Goal: Transaction & Acquisition: Purchase product/service

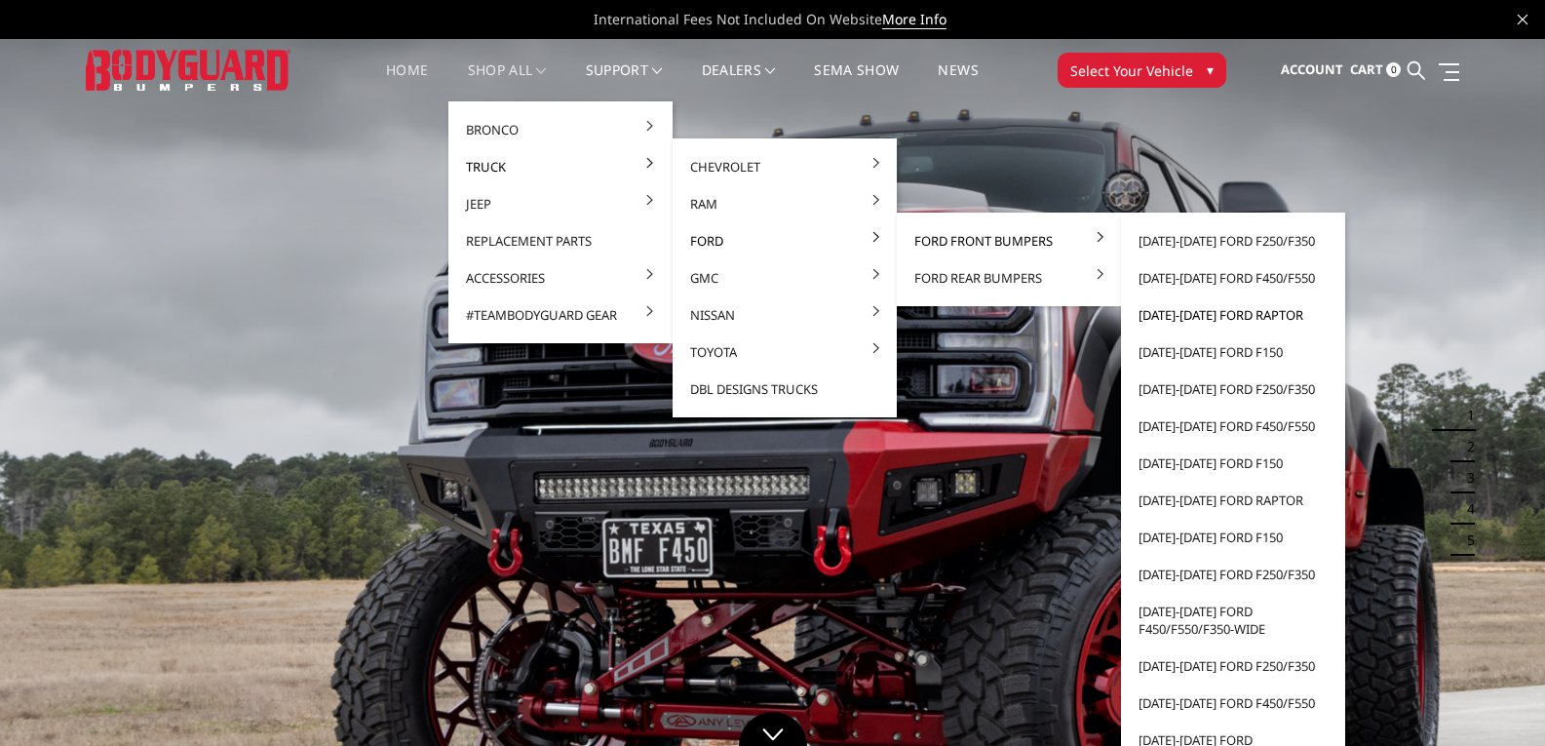
click at [1197, 308] on link "[DATE]-[DATE] Ford Raptor" at bounding box center [1233, 314] width 209 height 37
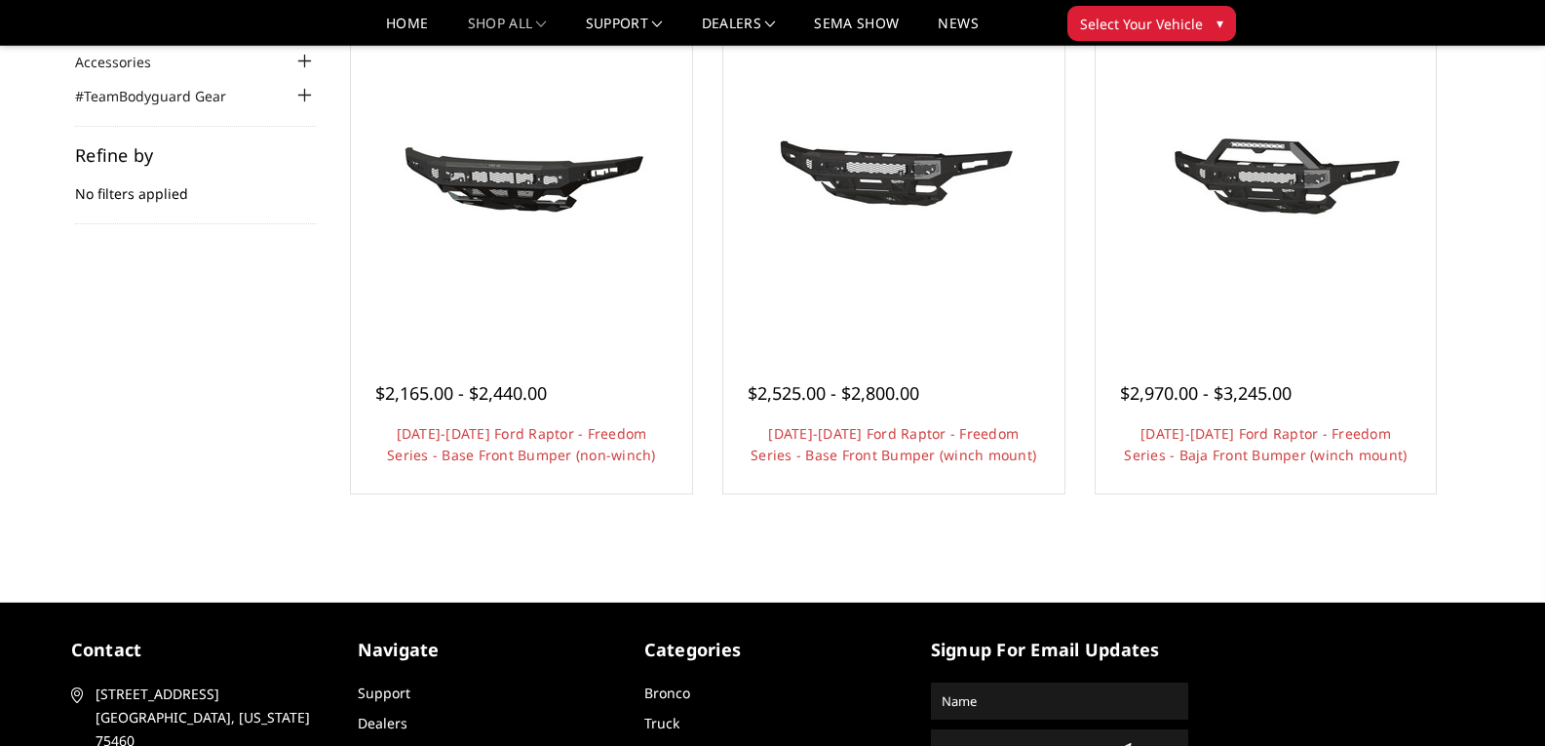
scroll to position [227, 0]
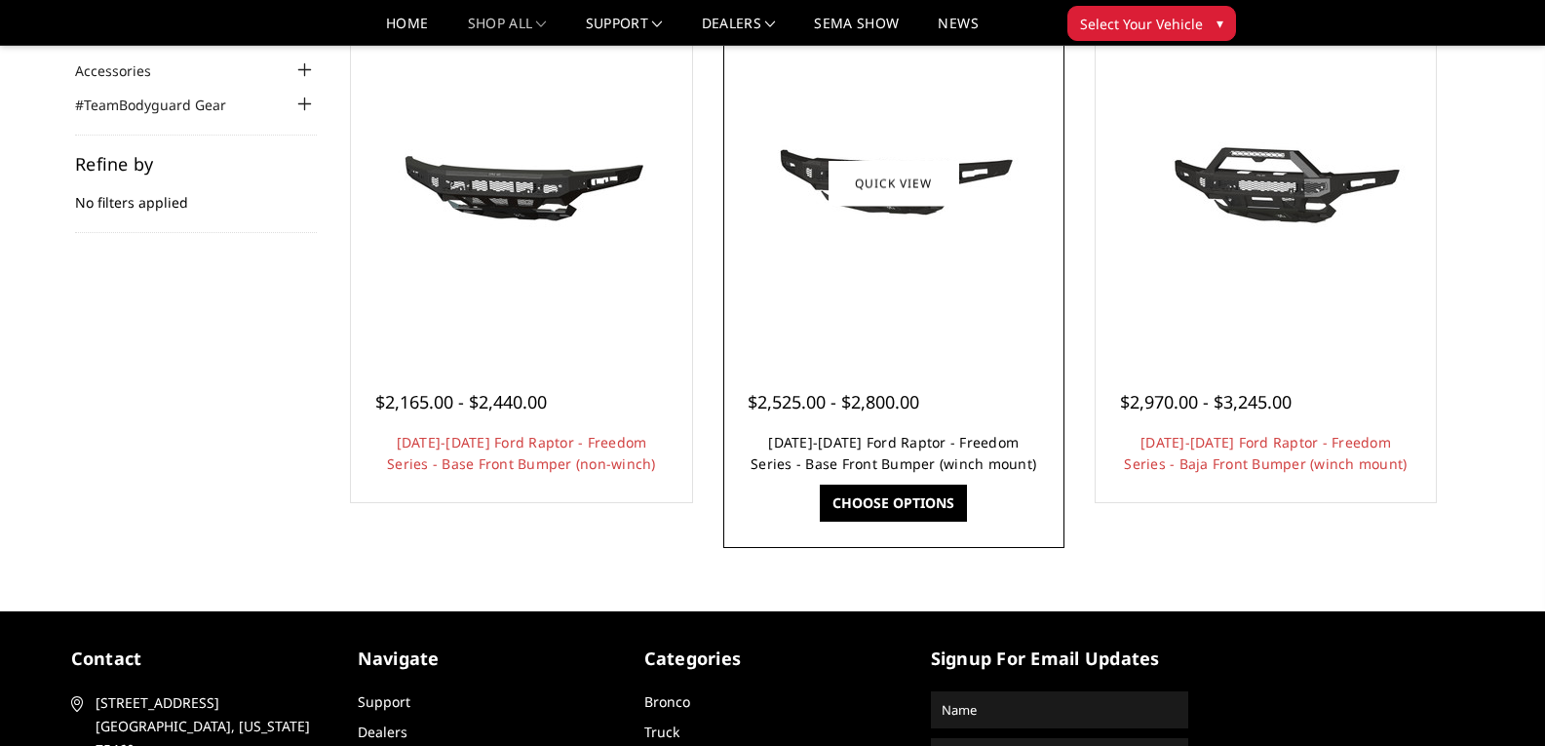
click at [875, 437] on link "[DATE]-[DATE] Ford Raptor - Freedom Series - Base Front Bumper (winch mount)" at bounding box center [894, 453] width 286 height 40
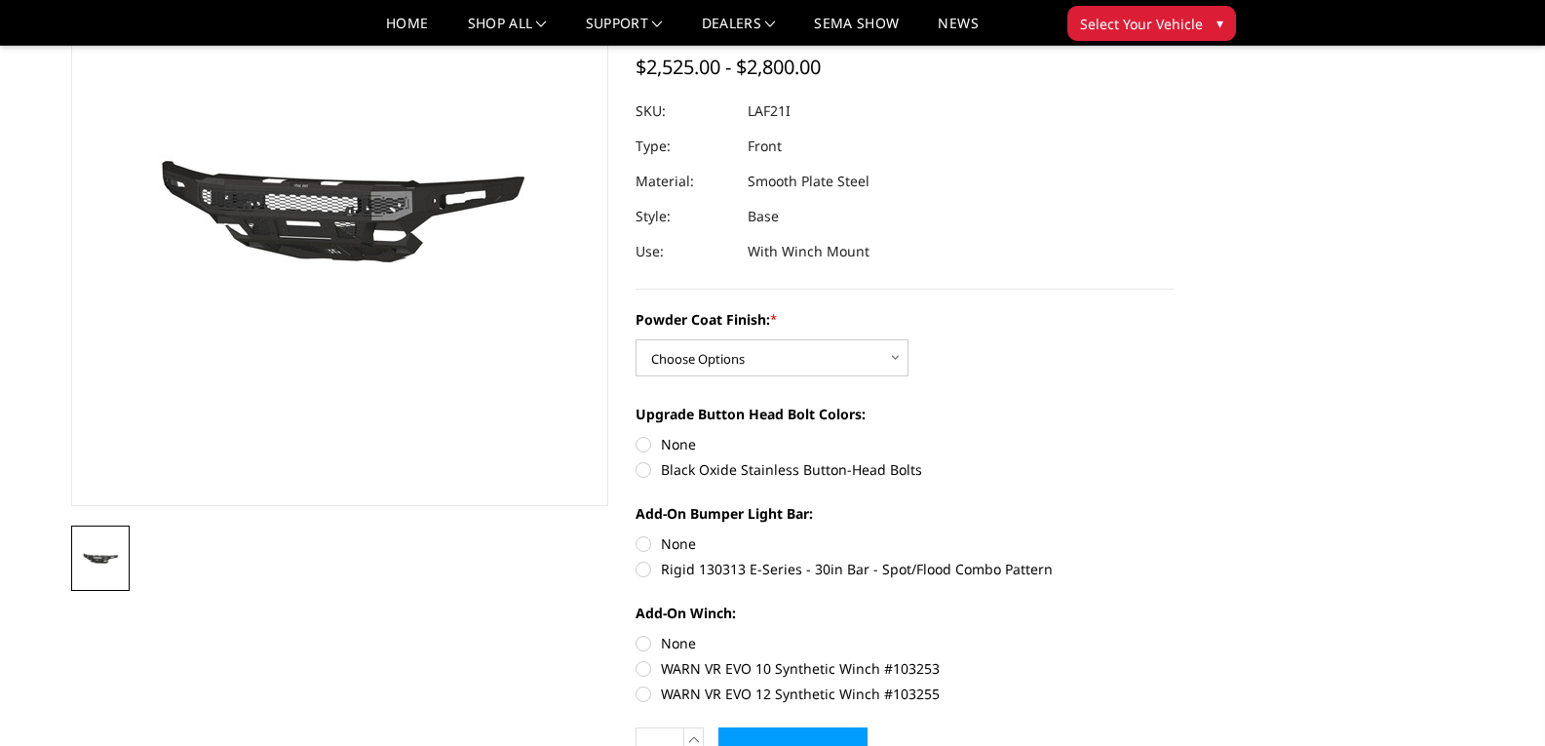
scroll to position [256, 0]
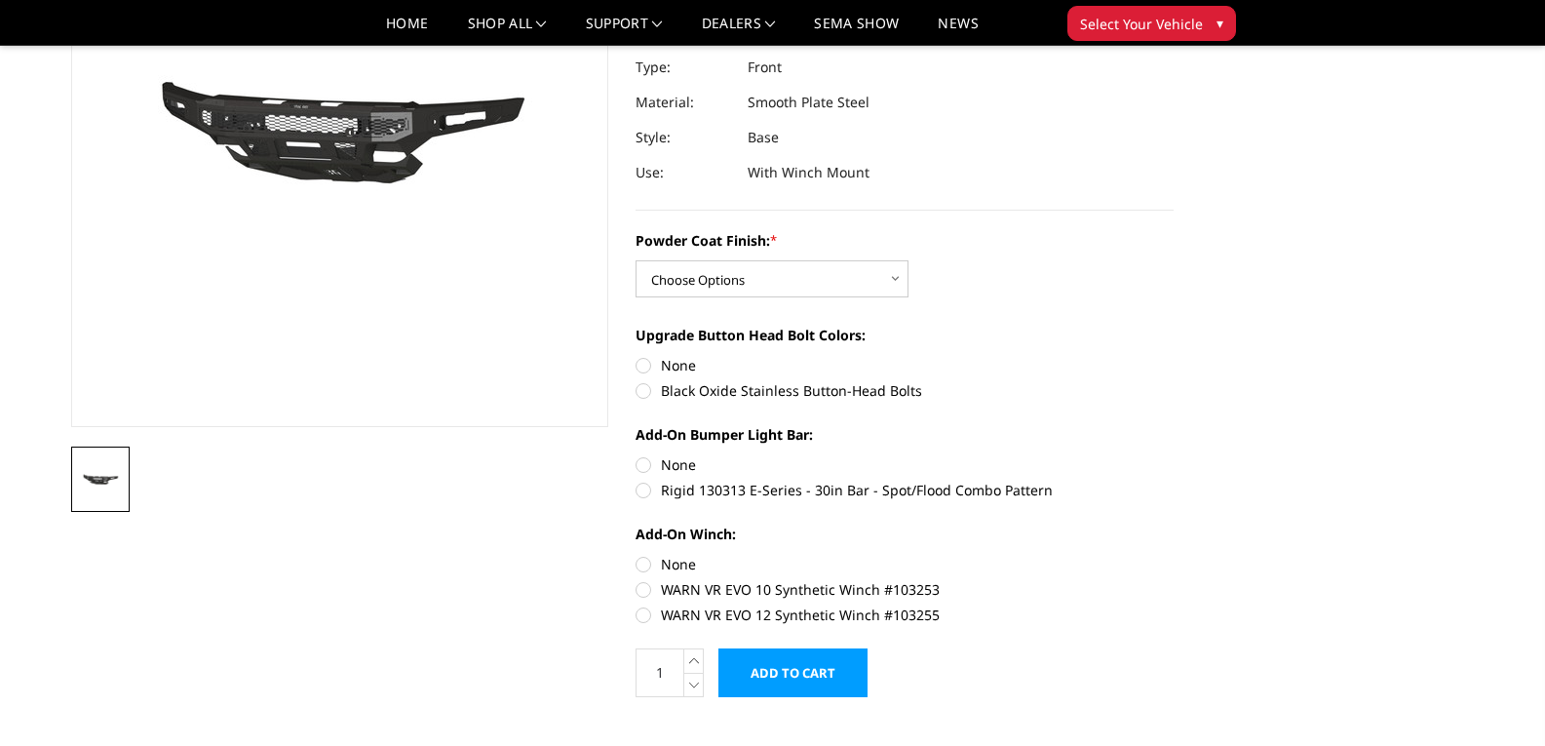
click at [645, 490] on label "Rigid 130313 E-Series - 30in Bar - Spot/Flood Combo Pattern" at bounding box center [905, 490] width 538 height 20
click at [1174, 455] on input "Rigid 130313 E-Series - 30in Bar - Spot/Flood Combo Pattern" at bounding box center [1174, 454] width 1 height 1
radio input "true"
click at [643, 614] on label "WARN VR EVO 12 Synthetic Winch #103255" at bounding box center [905, 614] width 538 height 20
click at [1174, 580] on input "WARN VR EVO 12 Synthetic Winch #103255" at bounding box center [1174, 579] width 1 height 1
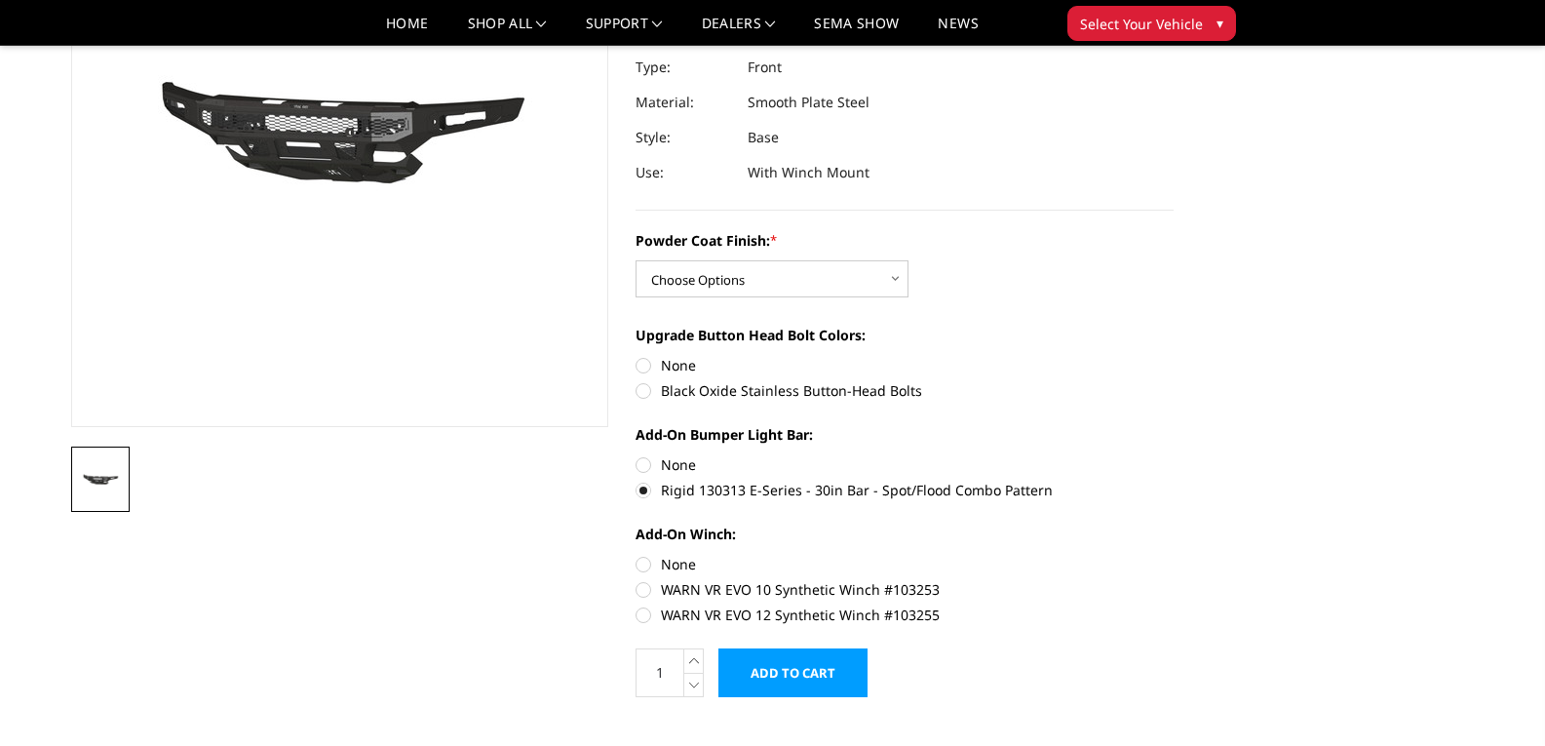
radio input "true"
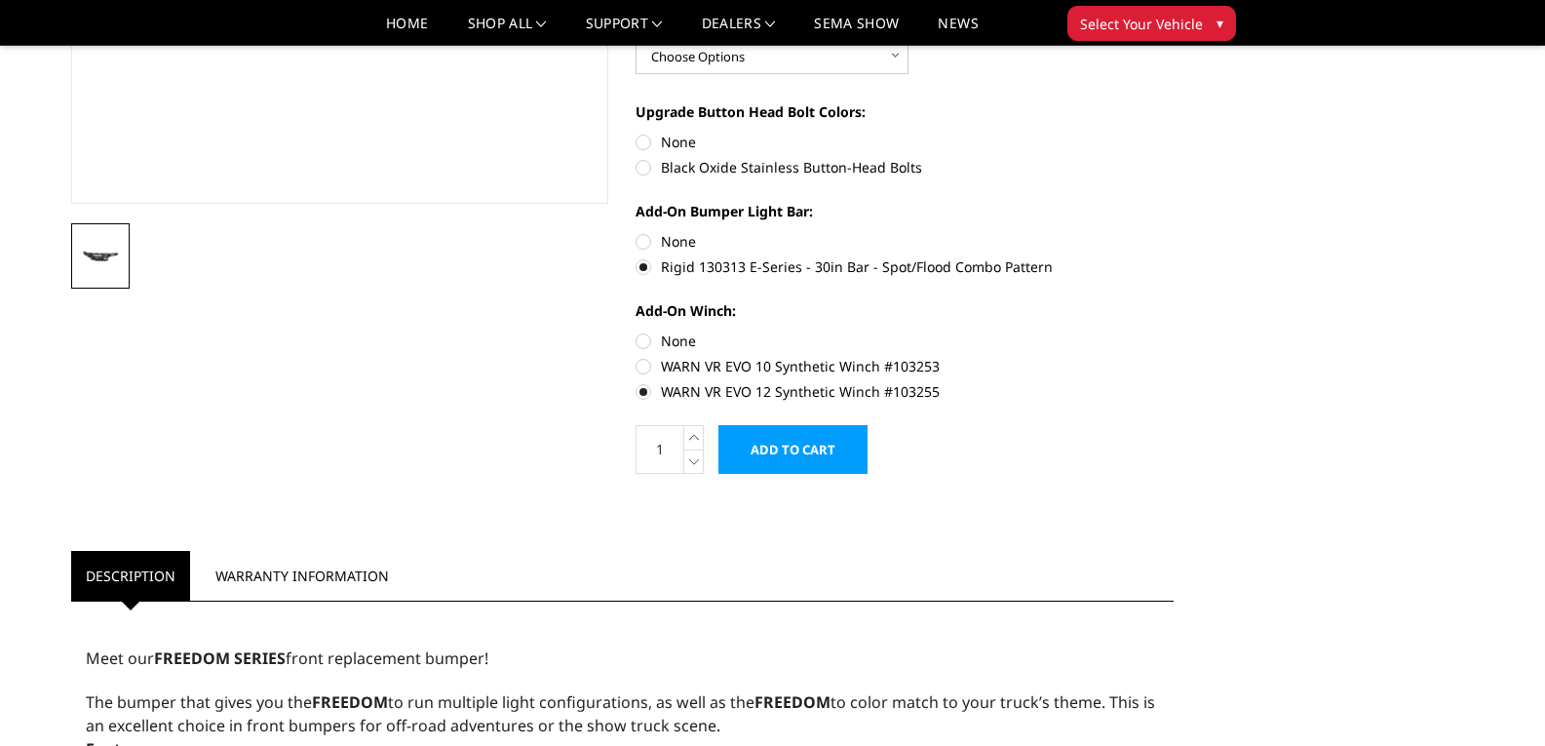
scroll to position [483, 0]
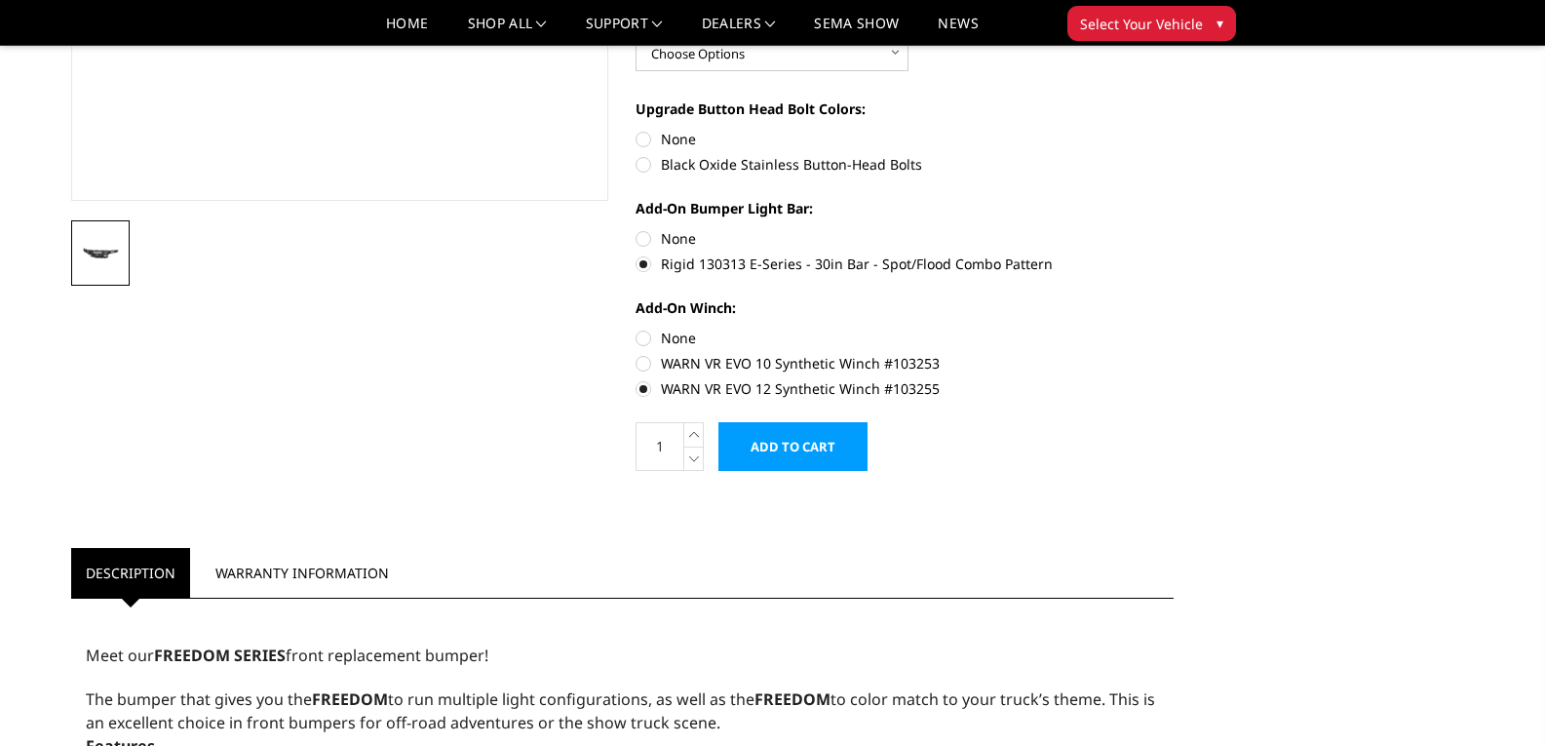
click at [645, 165] on label "Black Oxide Stainless Button-Head Bolts" at bounding box center [905, 164] width 538 height 20
click at [1174, 130] on input "Black Oxide Stainless Button-Head Bolts" at bounding box center [1174, 129] width 1 height 1
radio input "true"
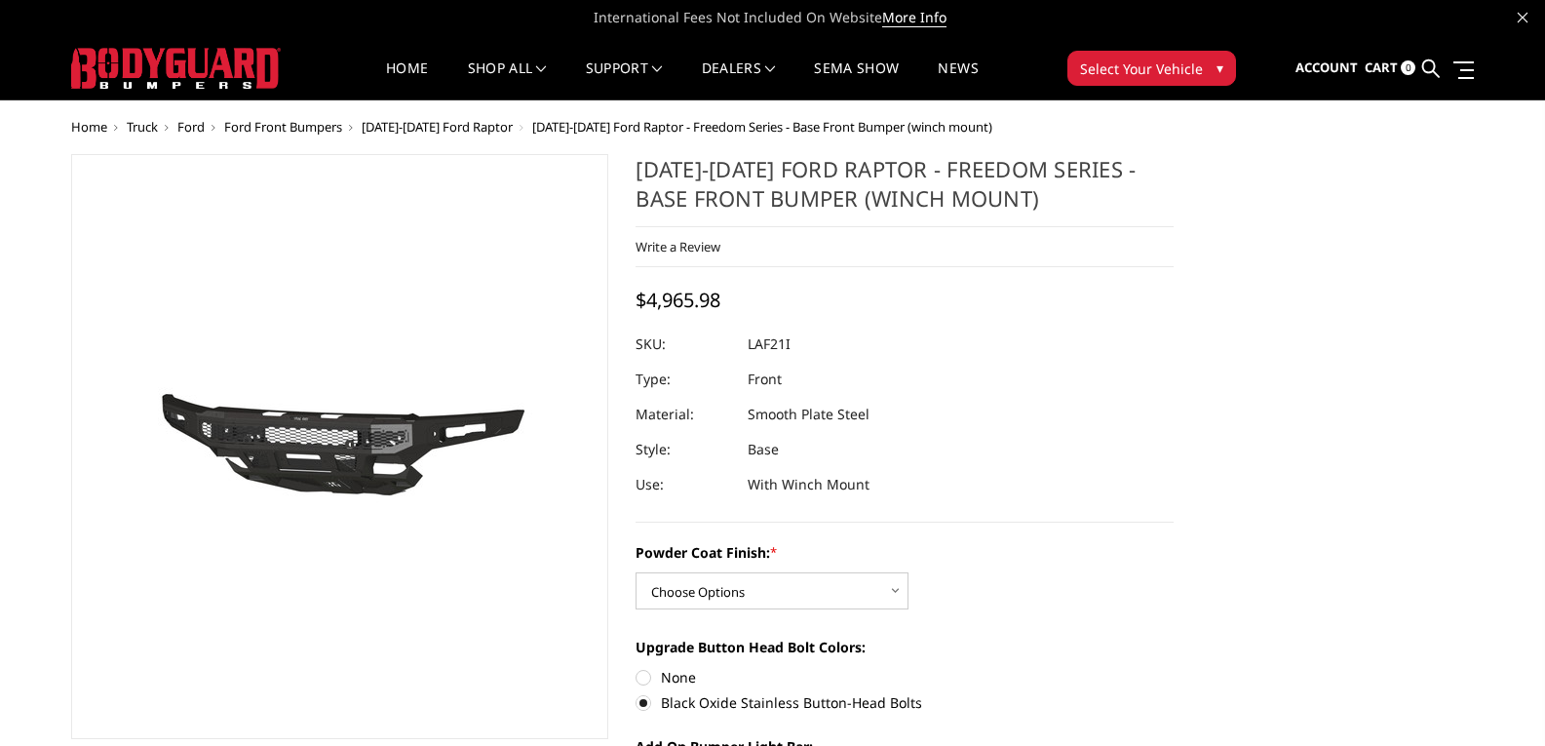
scroll to position [1, 0]
click at [937, 217] on h1 "[DATE]-[DATE] Ford Raptor - Freedom Series - Base Front Bumper (winch mount)" at bounding box center [905, 191] width 538 height 73
